Goal: Task Accomplishment & Management: Use online tool/utility

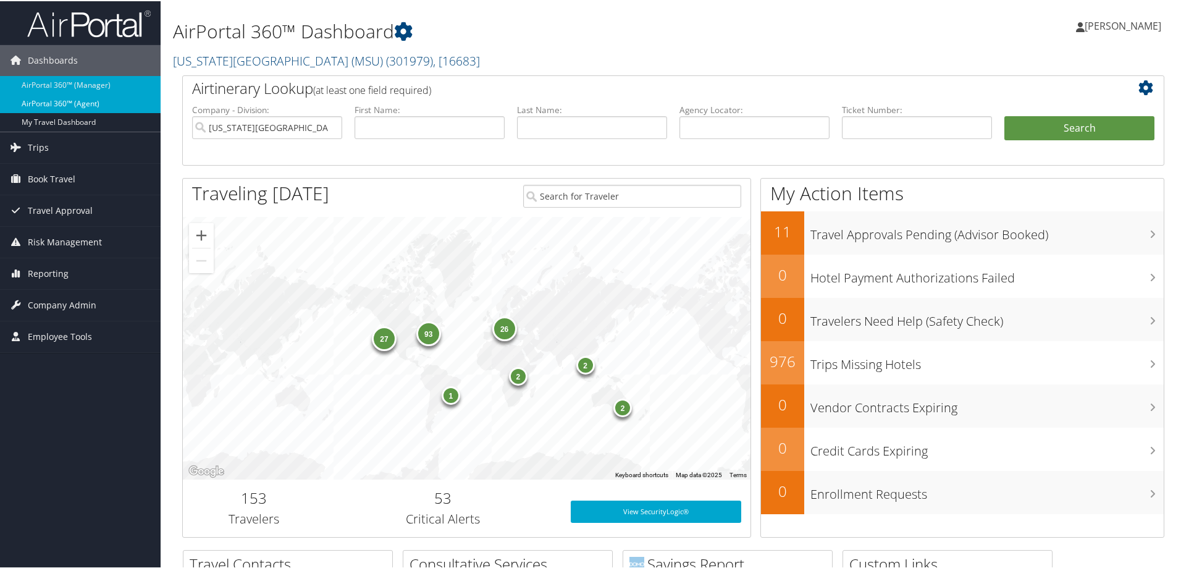
click at [46, 101] on link "AirPortal 360™ (Agent)" at bounding box center [80, 102] width 161 height 19
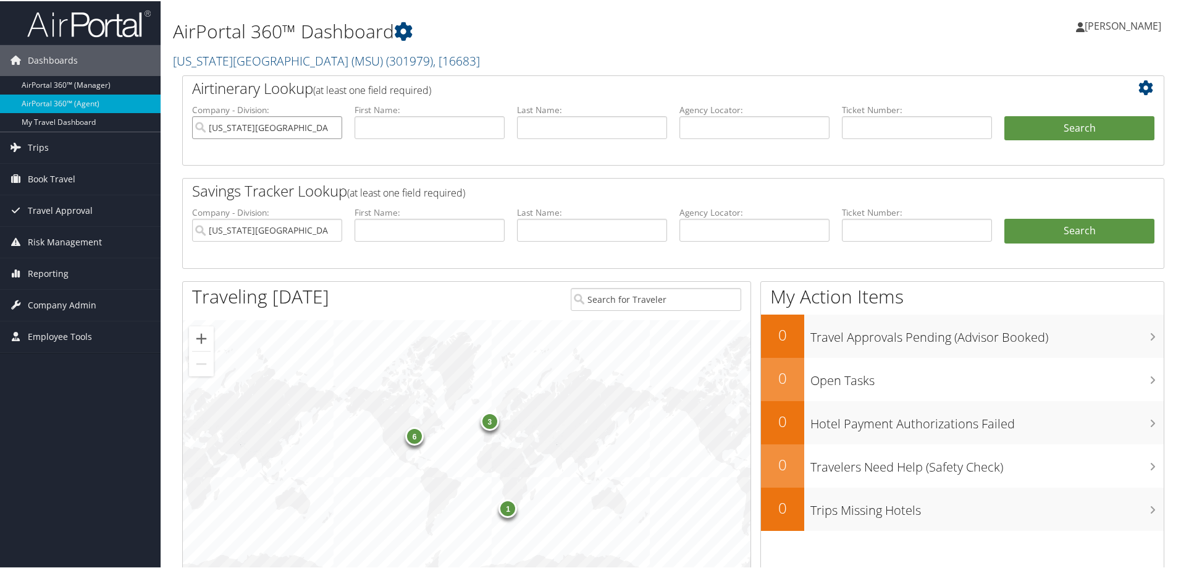
click at [330, 129] on input "Michigan State University (MSU)" at bounding box center [267, 126] width 150 height 23
click at [539, 135] on input "text" at bounding box center [592, 126] width 150 height 23
type input "mckee"
click at [443, 136] on input "text" at bounding box center [429, 126] width 150 height 23
type input "joy"
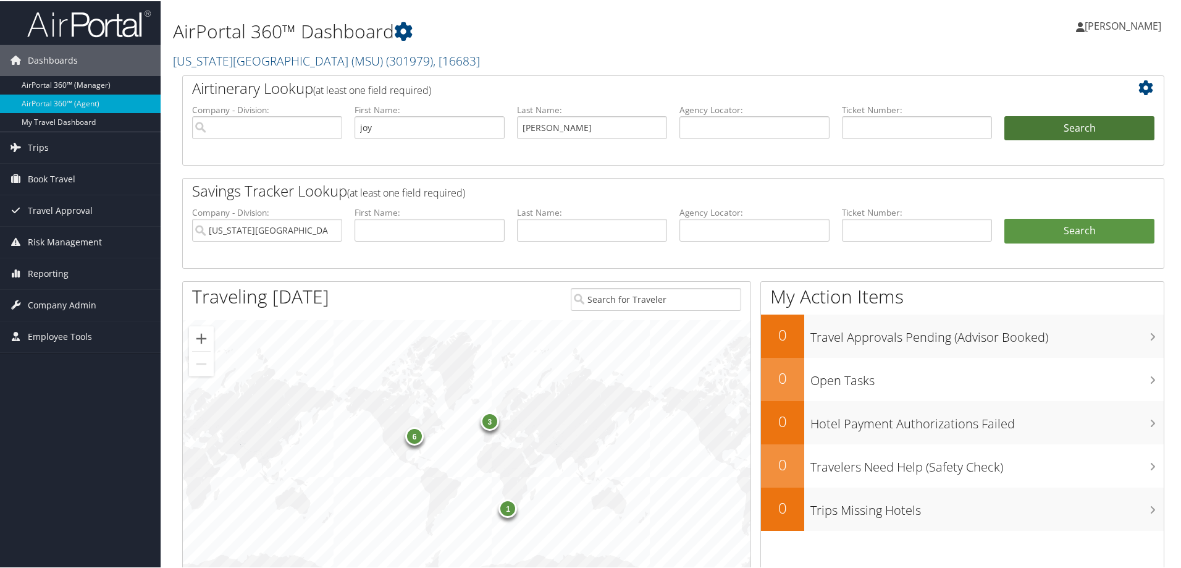
click at [1052, 135] on button "Search" at bounding box center [1079, 127] width 150 height 25
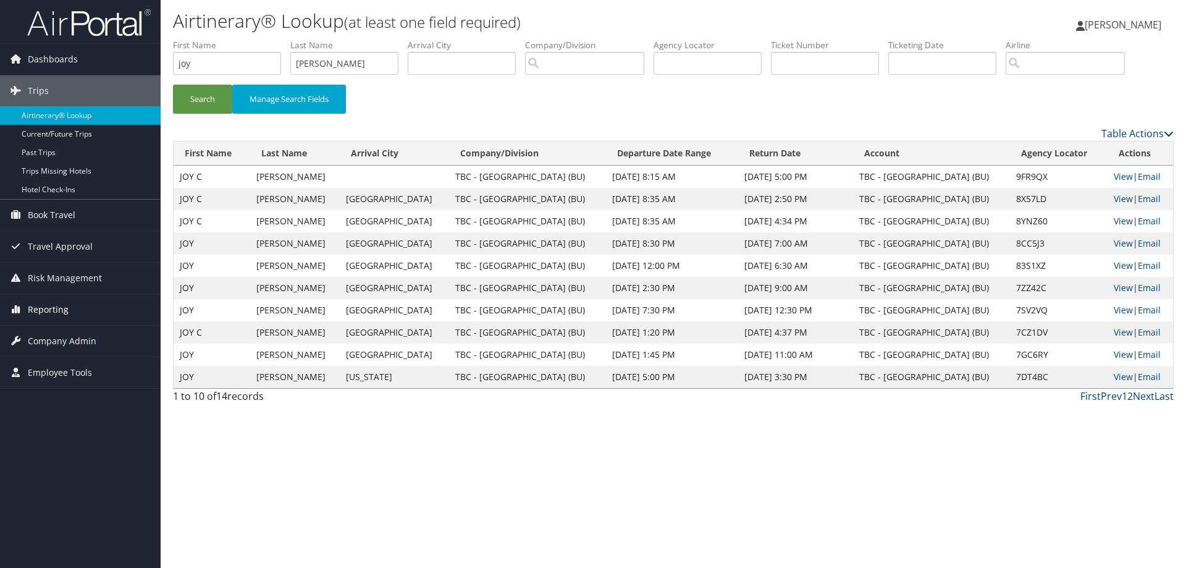
click at [59, 304] on span "Reporting" at bounding box center [48, 309] width 41 height 31
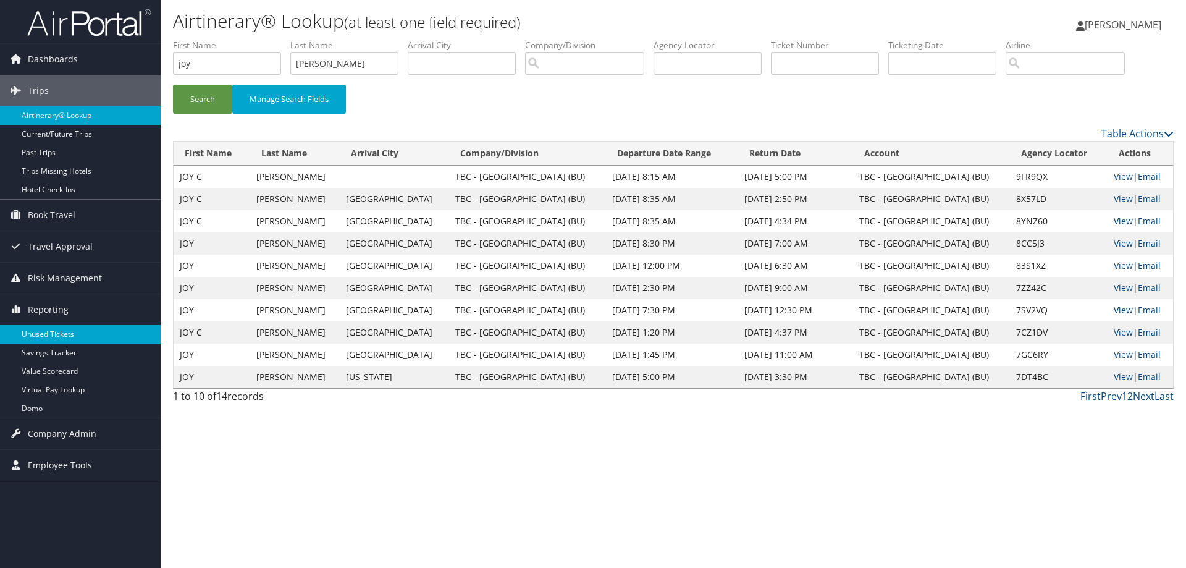
click at [58, 329] on link "Unused Tickets" at bounding box center [80, 334] width 161 height 19
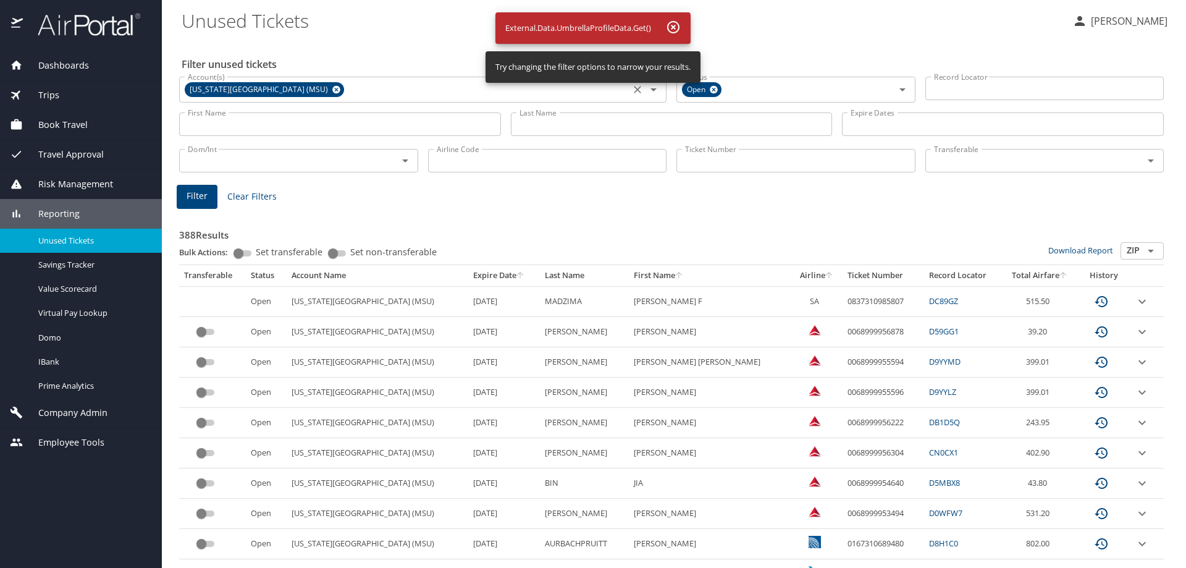
click at [332, 88] on icon at bounding box center [336, 90] width 8 height 8
click at [561, 123] on input "Last Name" at bounding box center [672, 123] width 322 height 23
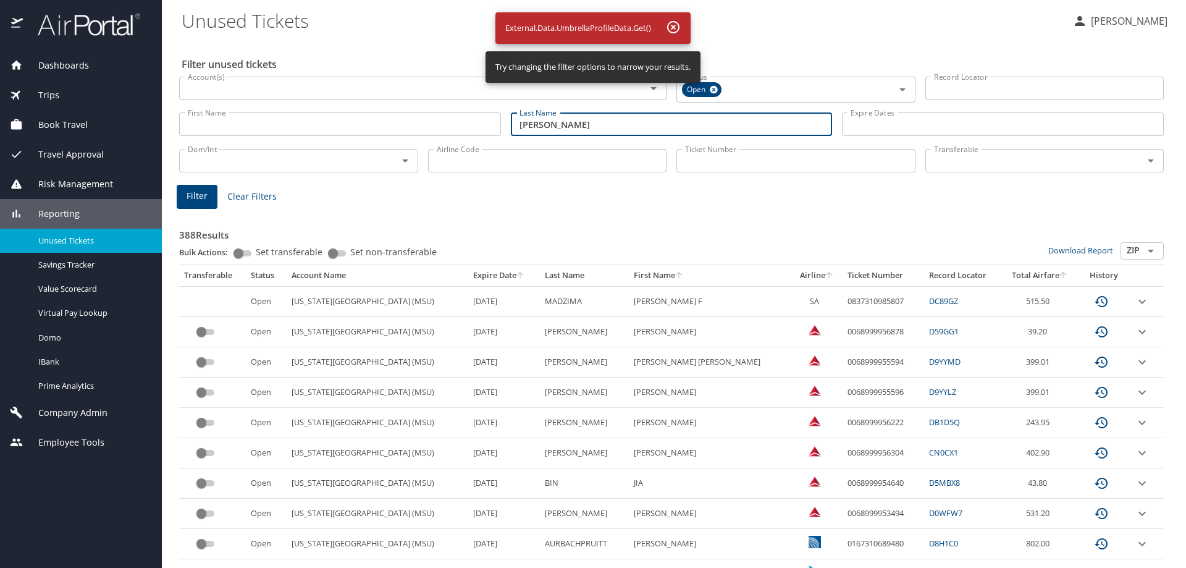
type input "mckee"
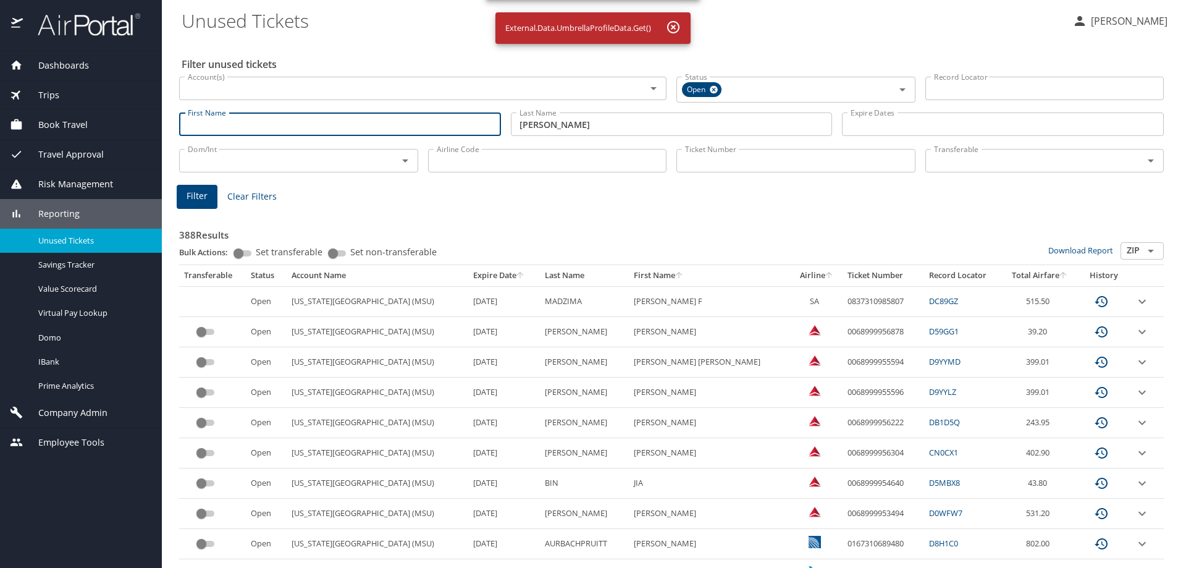
click at [306, 131] on input "First Name" at bounding box center [340, 123] width 322 height 23
type input "joy"
click at [209, 195] on button "Filter" at bounding box center [197, 197] width 41 height 24
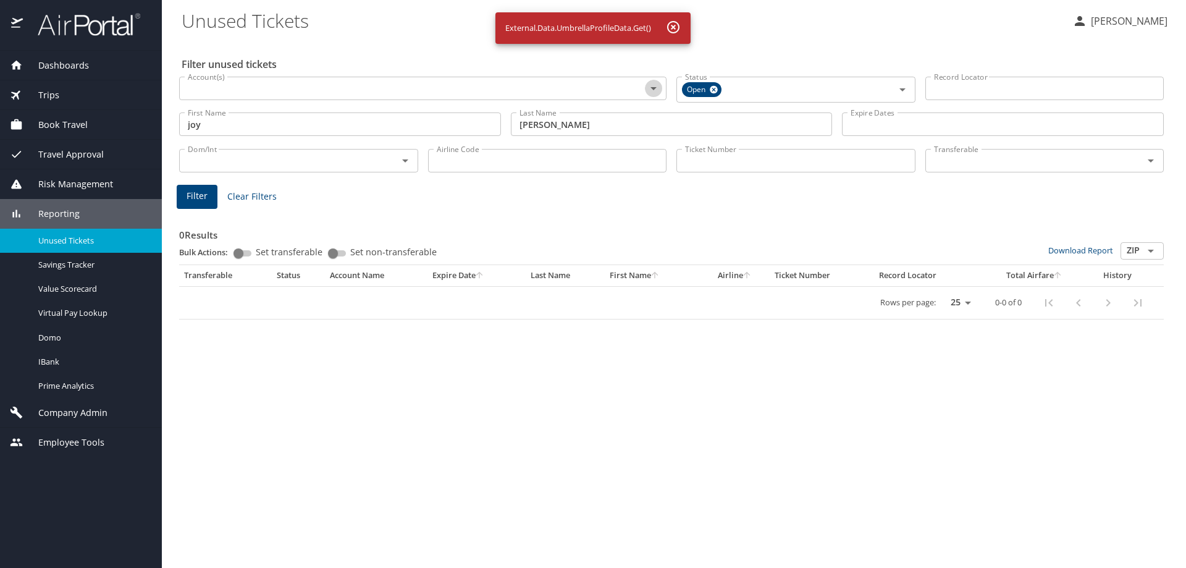
click at [652, 85] on icon "Open" at bounding box center [653, 88] width 15 height 15
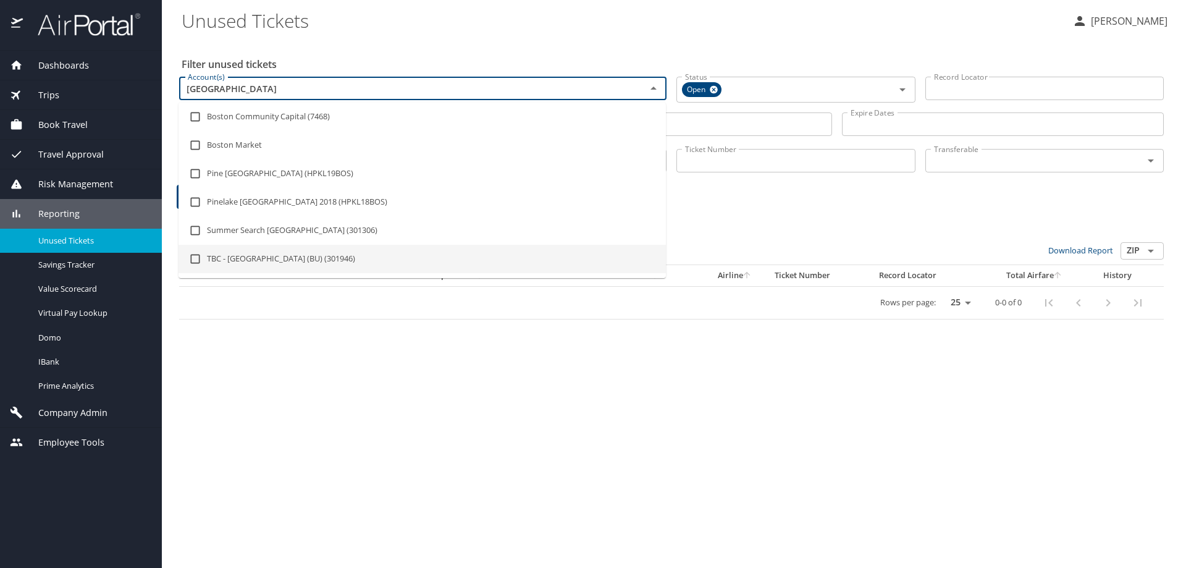
type input "boston"
click at [419, 321] on div "0 Results Bulk Actions: Set transferable Set non-transferable Download Report Z…" at bounding box center [671, 262] width 994 height 123
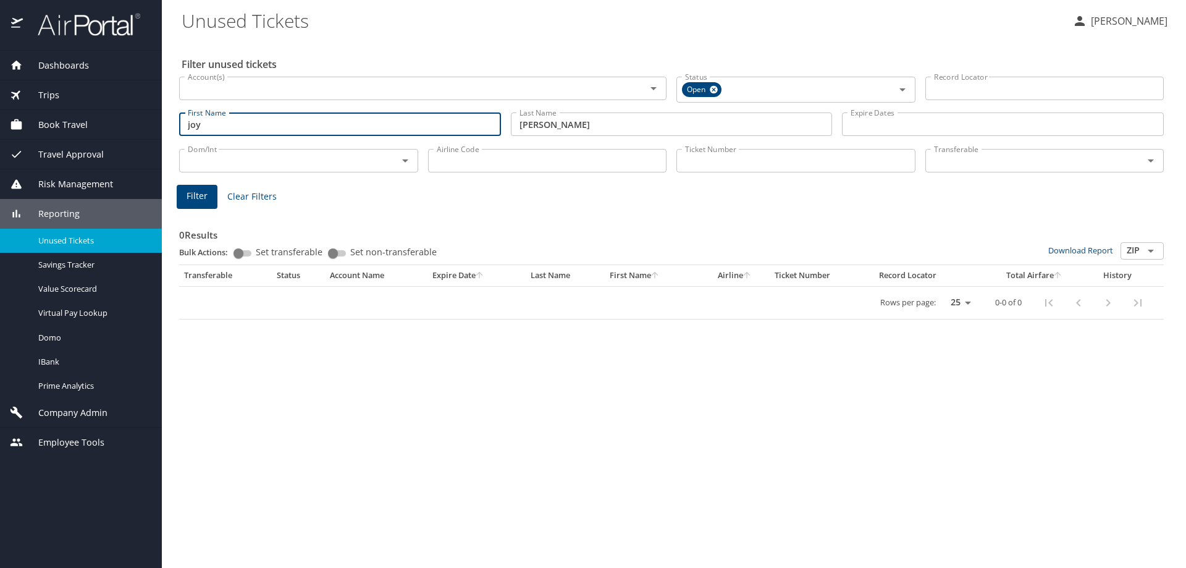
drag, startPoint x: 447, startPoint y: 126, endPoint x: 124, endPoint y: 122, distance: 323.0
click at [124, 122] on div "Dashboards AirPortal 360™ Manager AirPortal 360™ Agent My Travel Dashboard Trip…" at bounding box center [593, 284] width 1186 height 568
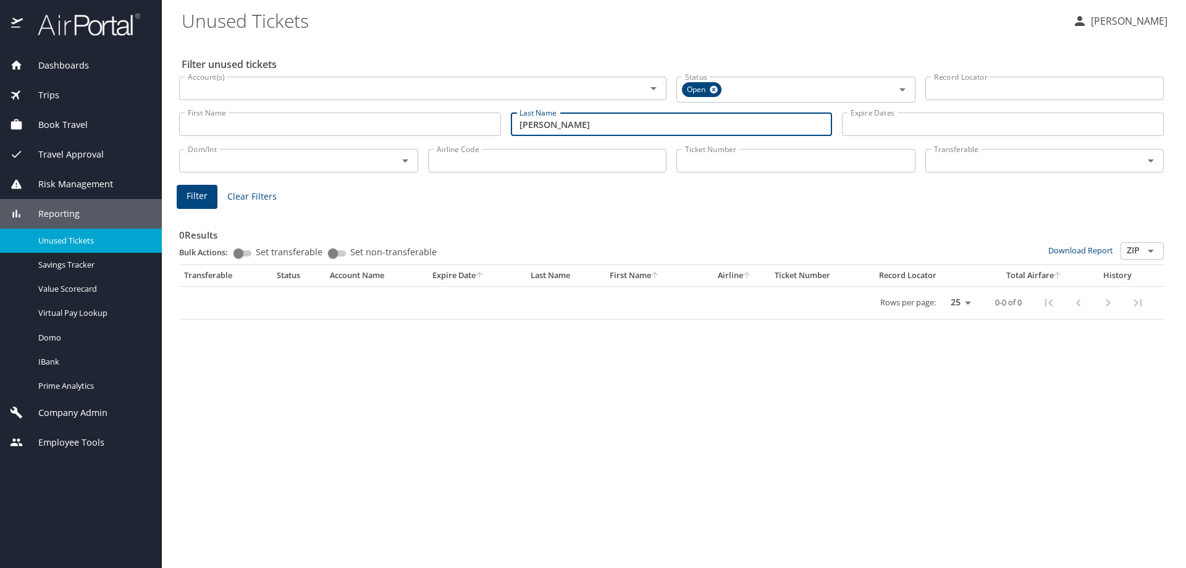
drag, startPoint x: 616, startPoint y: 128, endPoint x: 429, endPoint y: 142, distance: 187.7
click at [429, 142] on div "Filter unused tickets Account(s) Account(s) Status Open Status Record Locator R…" at bounding box center [674, 304] width 984 height 528
click at [739, 148] on div "Ticket Number Ticket Number" at bounding box center [795, 159] width 249 height 41
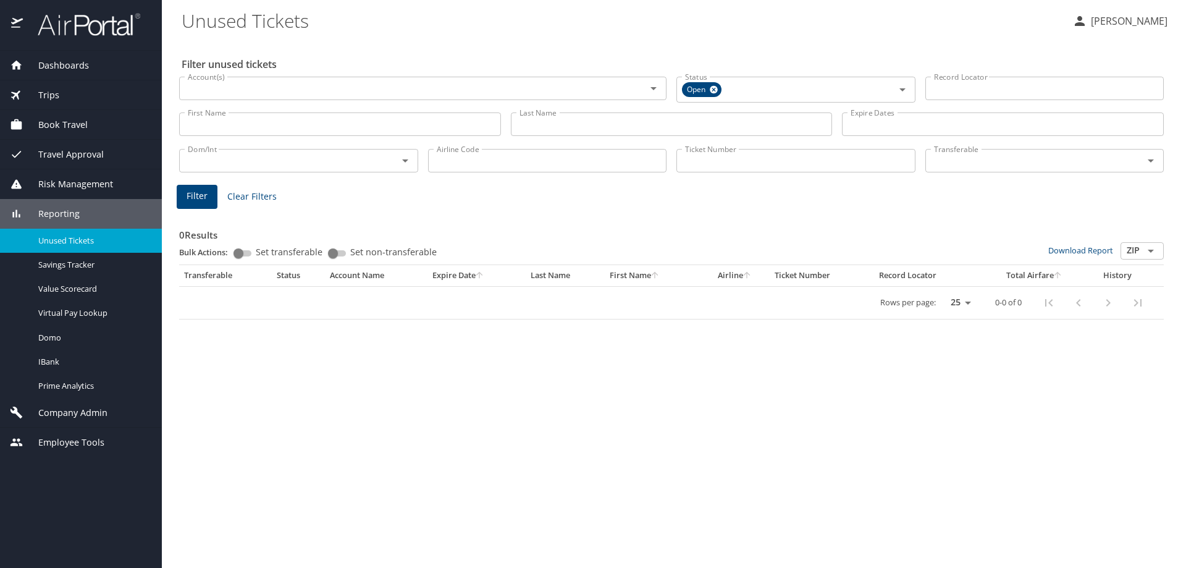
click at [746, 155] on input "Ticket Number" at bounding box center [795, 160] width 239 height 23
click at [714, 166] on input "Ticket Number" at bounding box center [795, 160] width 239 height 23
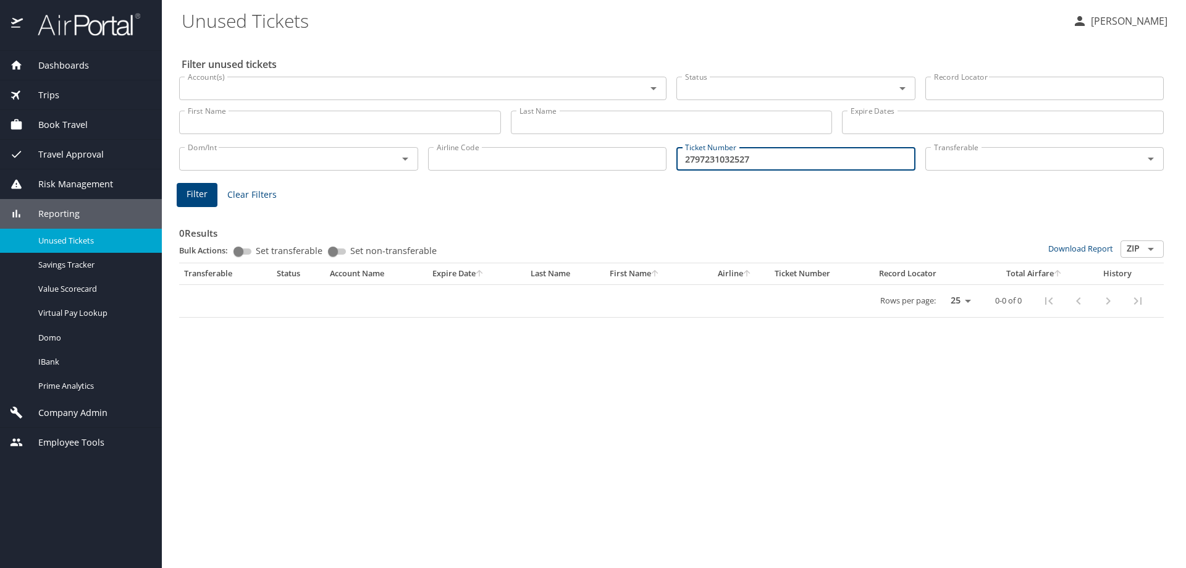
type input "2797231032527"
click at [194, 193] on span "Filter" at bounding box center [197, 194] width 21 height 15
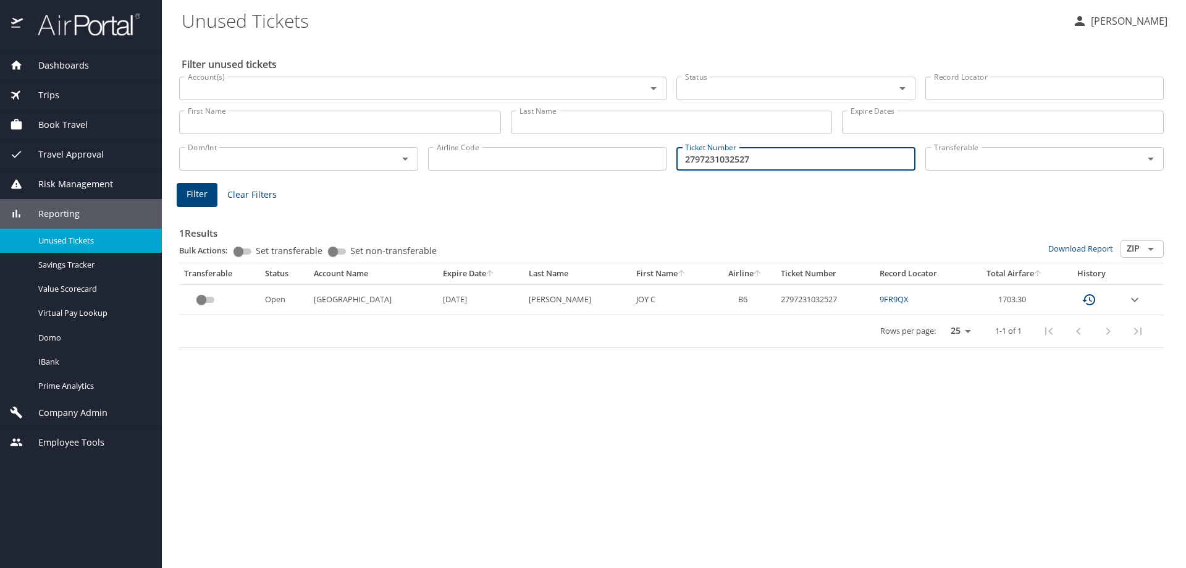
drag, startPoint x: 752, startPoint y: 157, endPoint x: 679, endPoint y: 153, distance: 73.0
click at [679, 153] on input "2797231032527" at bounding box center [795, 158] width 239 height 23
drag, startPoint x: 844, startPoint y: 177, endPoint x: 779, endPoint y: 167, distance: 65.6
click at [826, 175] on div "Ticket Number 2797231032527 Ticket Number" at bounding box center [795, 157] width 249 height 41
drag, startPoint x: 669, startPoint y: 157, endPoint x: 634, endPoint y: 157, distance: 35.2
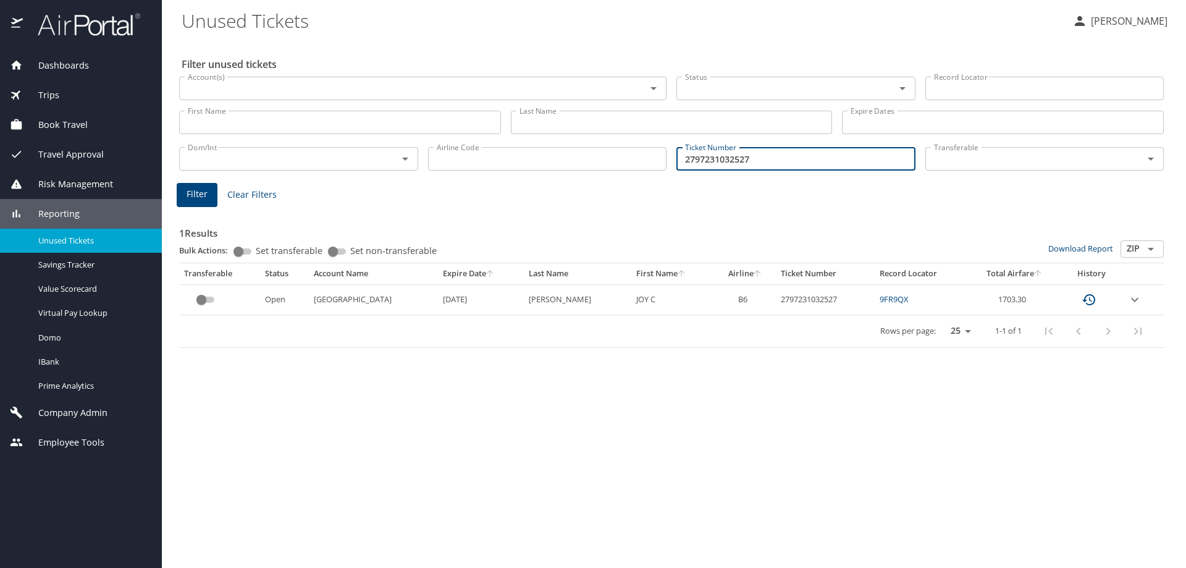
click at [634, 157] on div "Dom/Int Dom/Int Airline Code Airline Code Ticket Number 2797231032527 Ticket Nu…" at bounding box center [671, 157] width 994 height 41
click at [879, 300] on link "9FR9QX" at bounding box center [893, 298] width 28 height 11
type input "2797231032527"
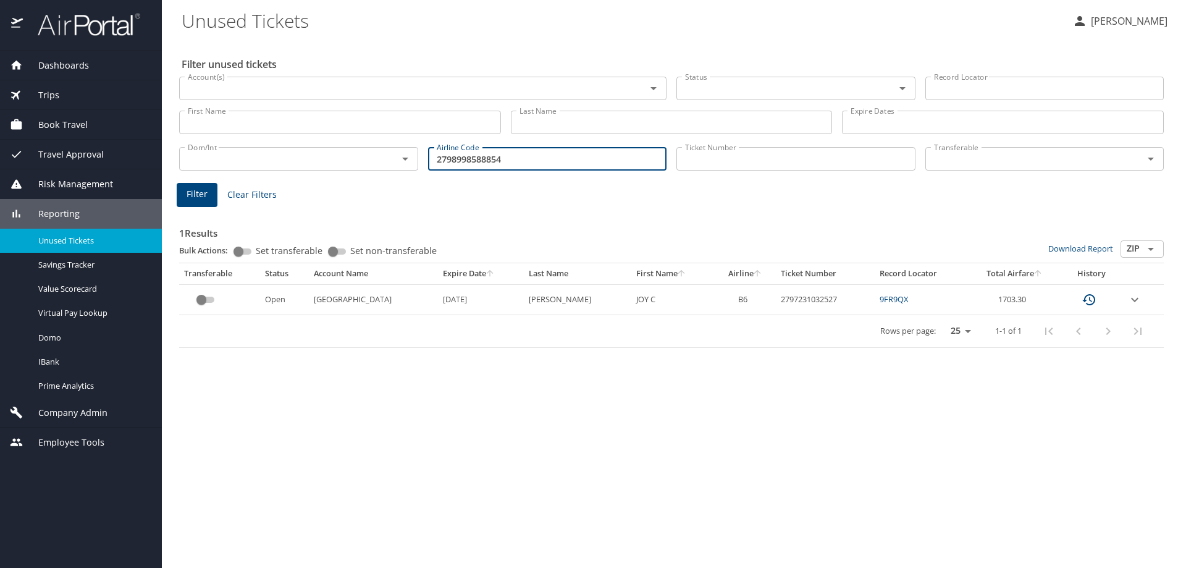
type input "2798998588854"
click at [194, 187] on span "Filter" at bounding box center [197, 194] width 21 height 15
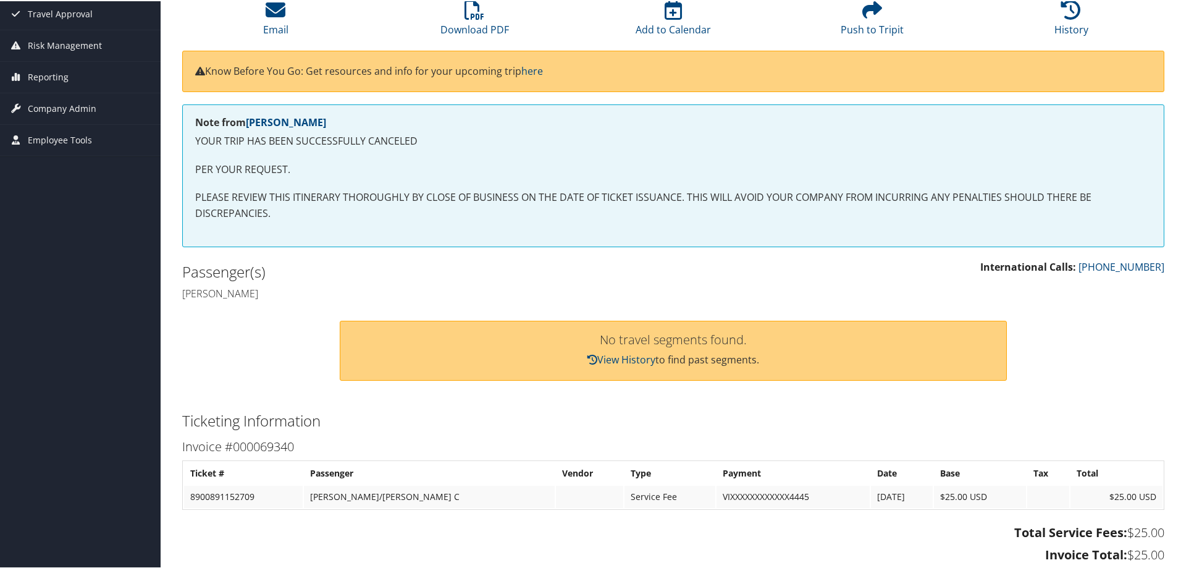
scroll to position [110, 0]
